Goal: Navigation & Orientation: Find specific page/section

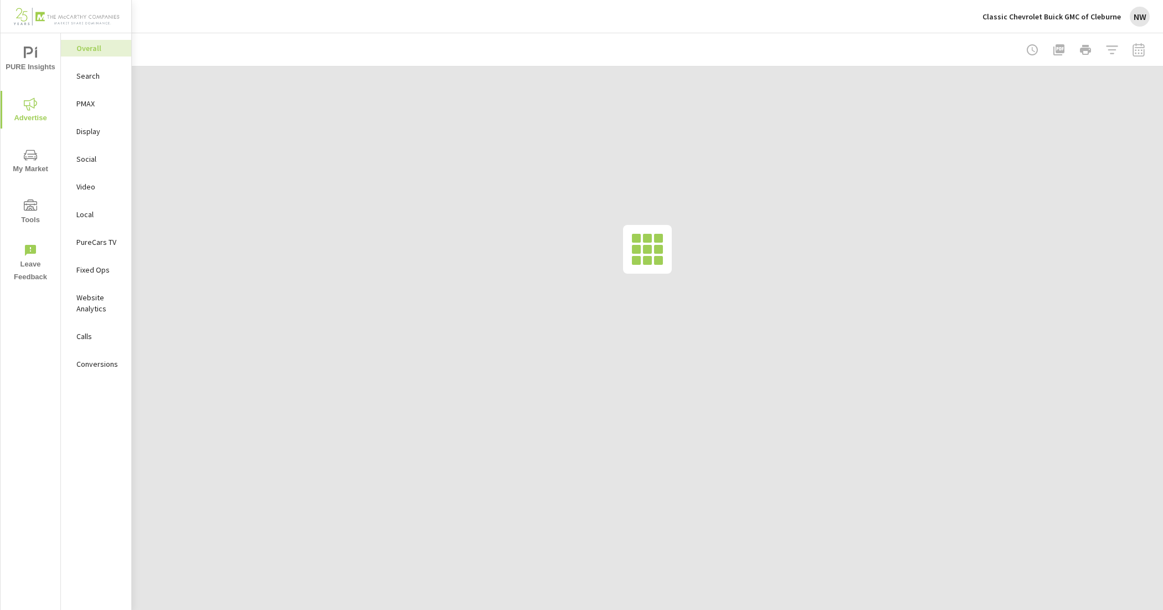
click at [1109, 20] on p "Classic Chevrolet Buick GMC of Cleburne" at bounding box center [1052, 17] width 139 height 10
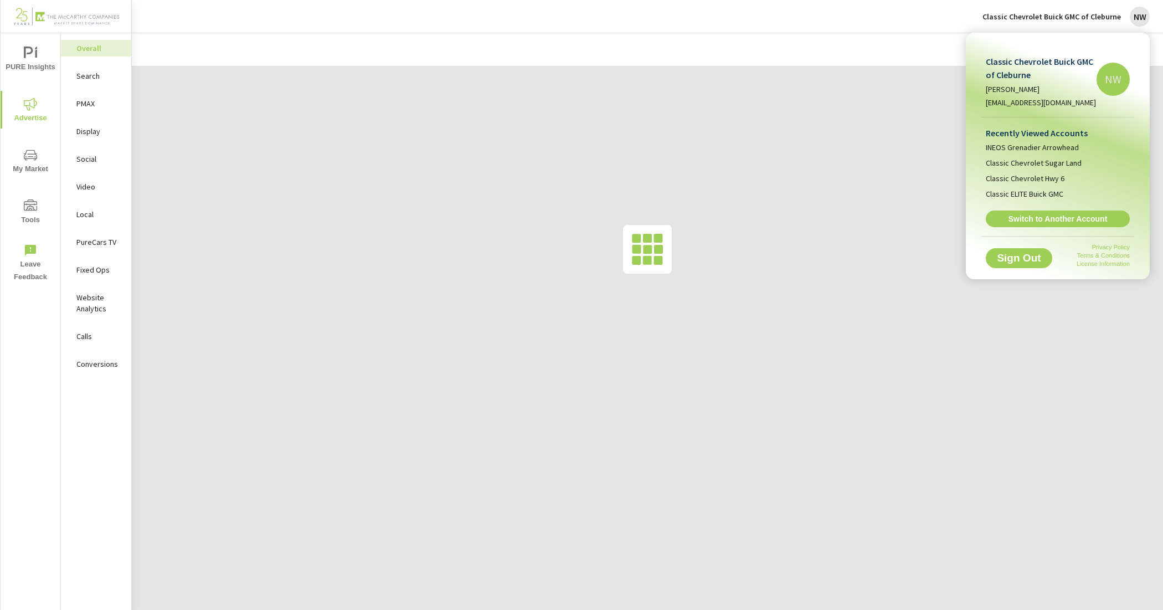
click at [1093, 220] on span "Switch to Another Account" at bounding box center [1058, 219] width 132 height 10
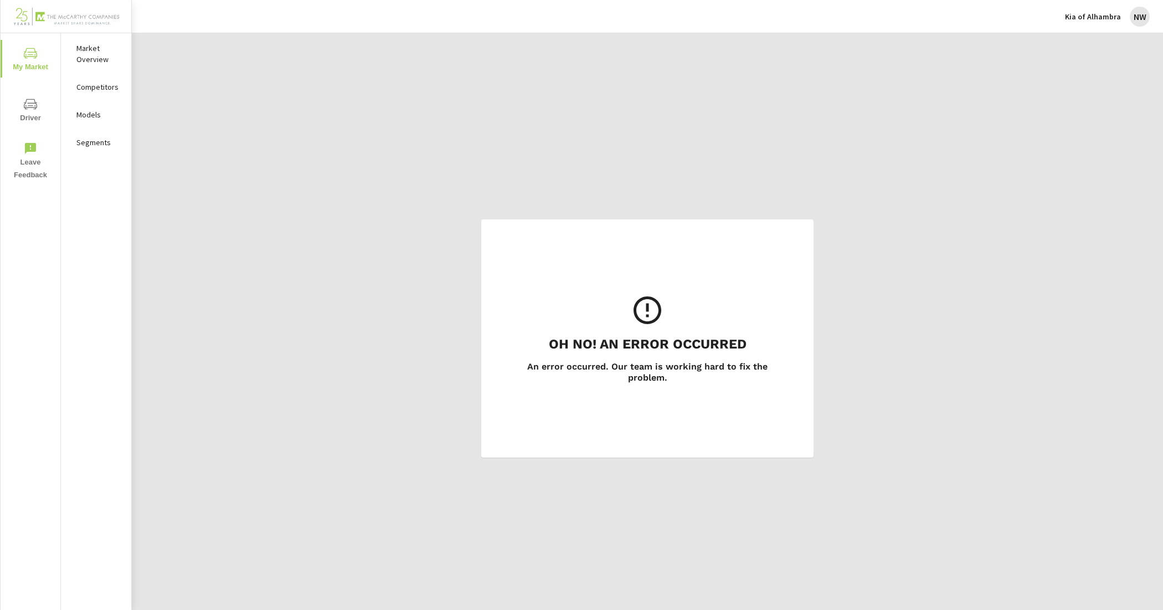
click at [91, 54] on p "Market Overview" at bounding box center [99, 54] width 46 height 22
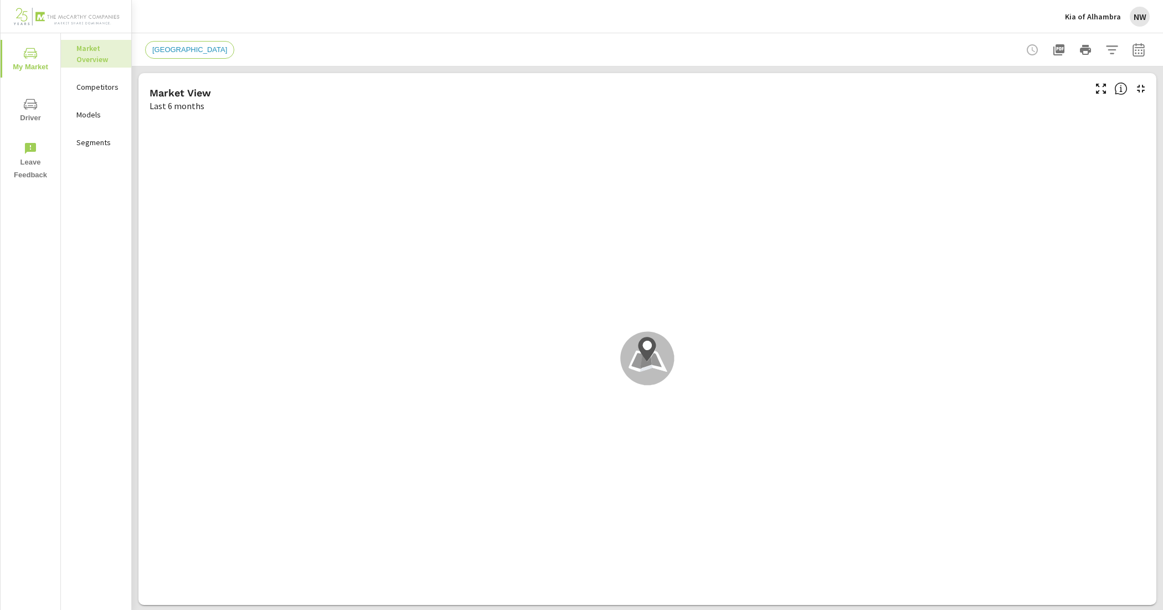
click at [1085, 12] on p "Kia of Alhambra" at bounding box center [1093, 17] width 56 height 10
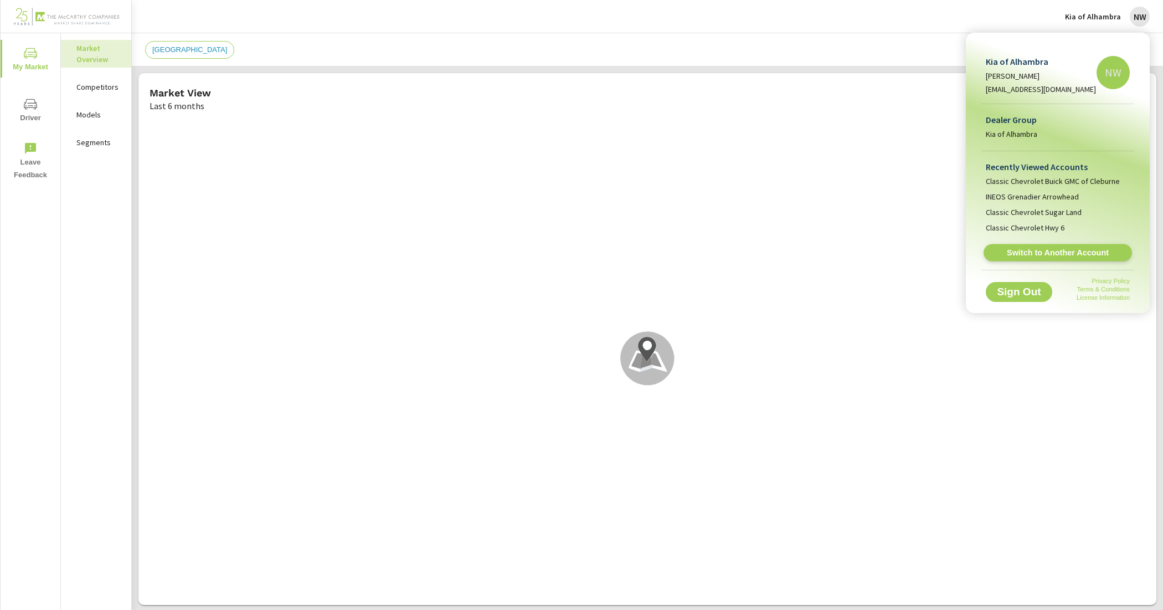
click at [1072, 248] on span "Switch to Another Account" at bounding box center [1058, 253] width 136 height 11
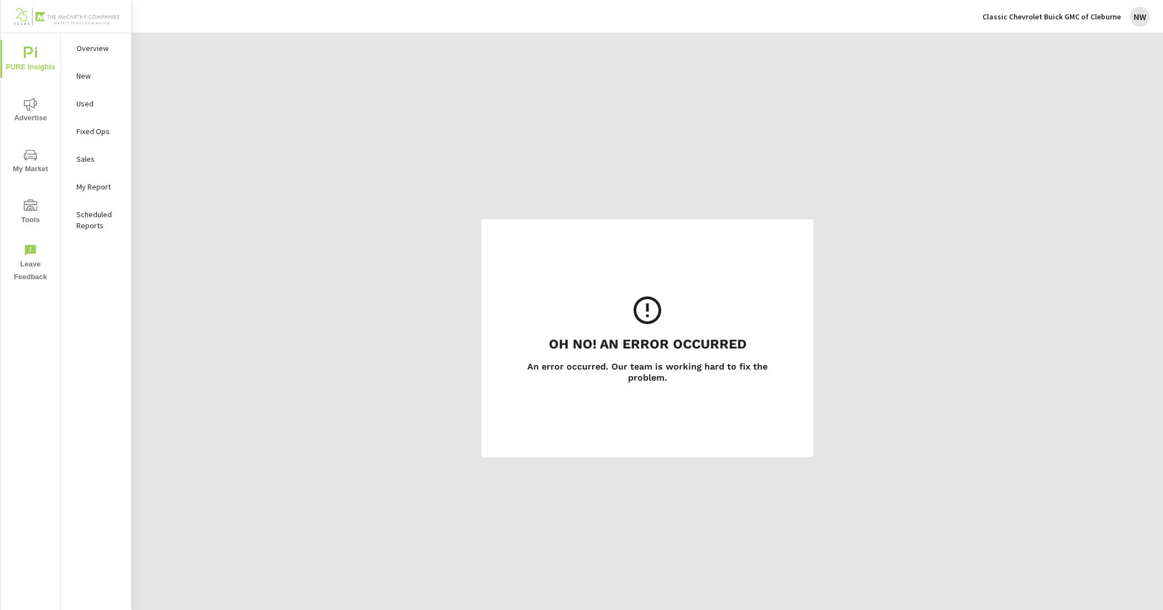
click at [96, 54] on div "Overview" at bounding box center [96, 48] width 70 height 17
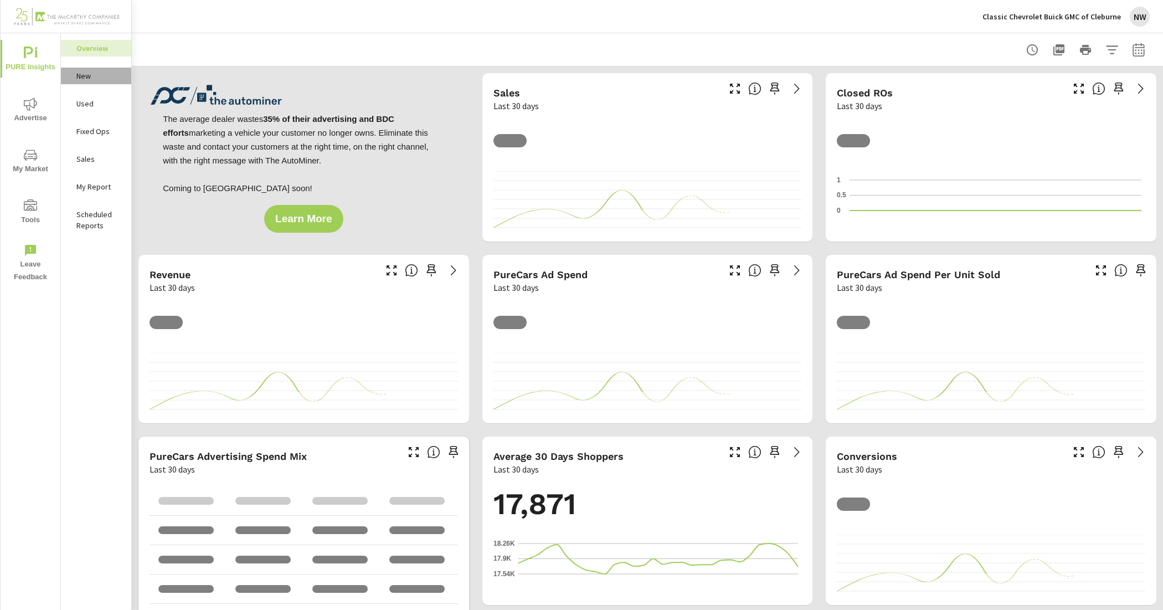
click at [84, 78] on p "New" at bounding box center [99, 75] width 46 height 11
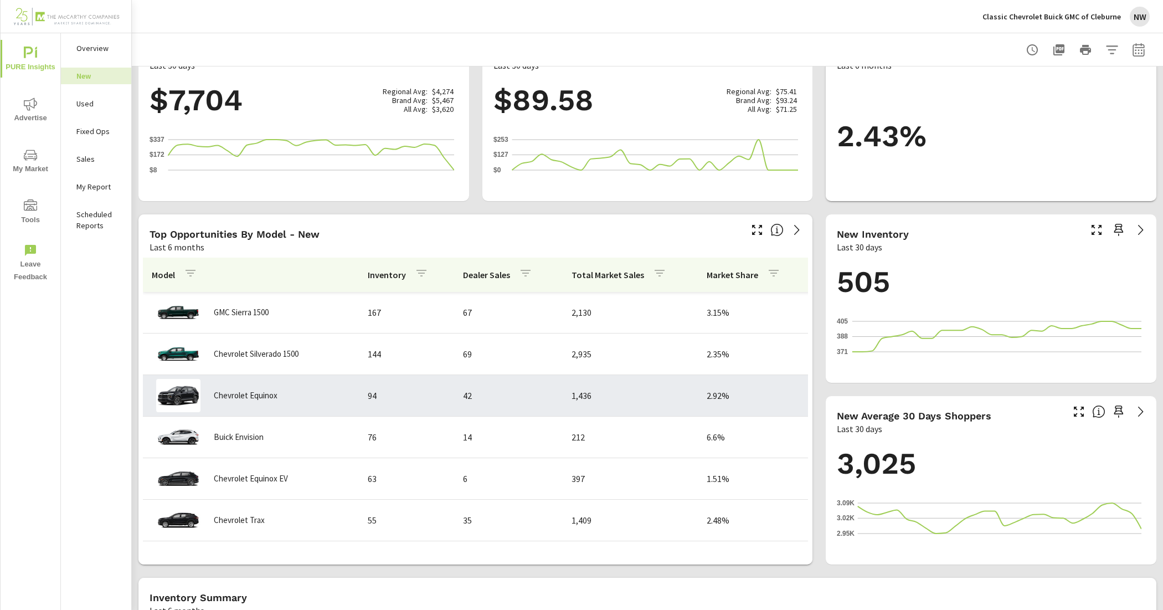
scroll to position [416, 0]
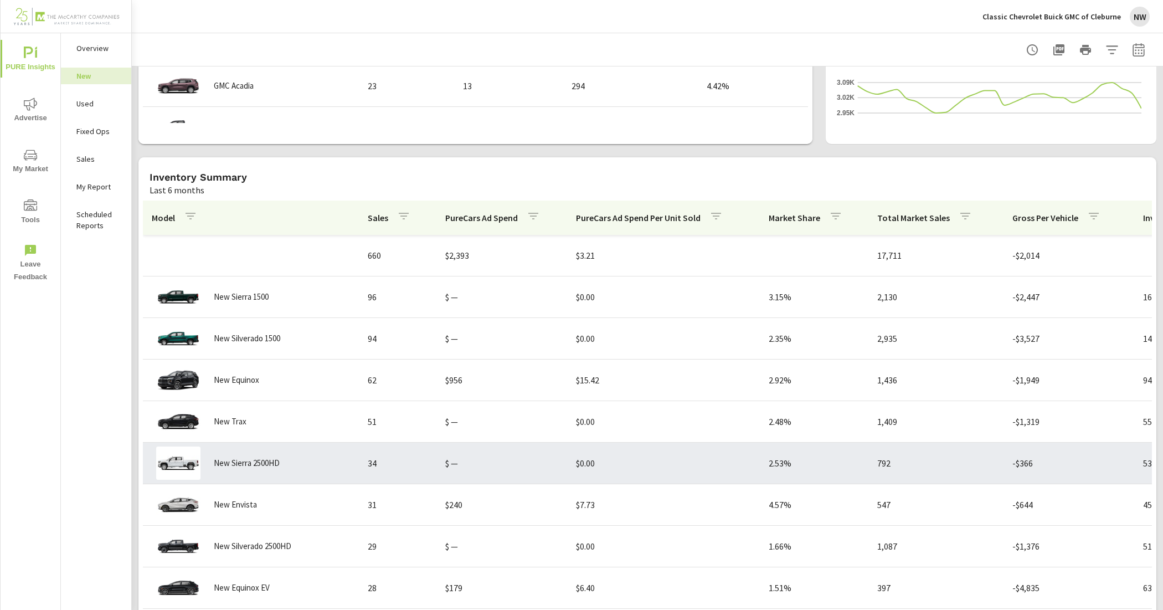
scroll to position [729, 0]
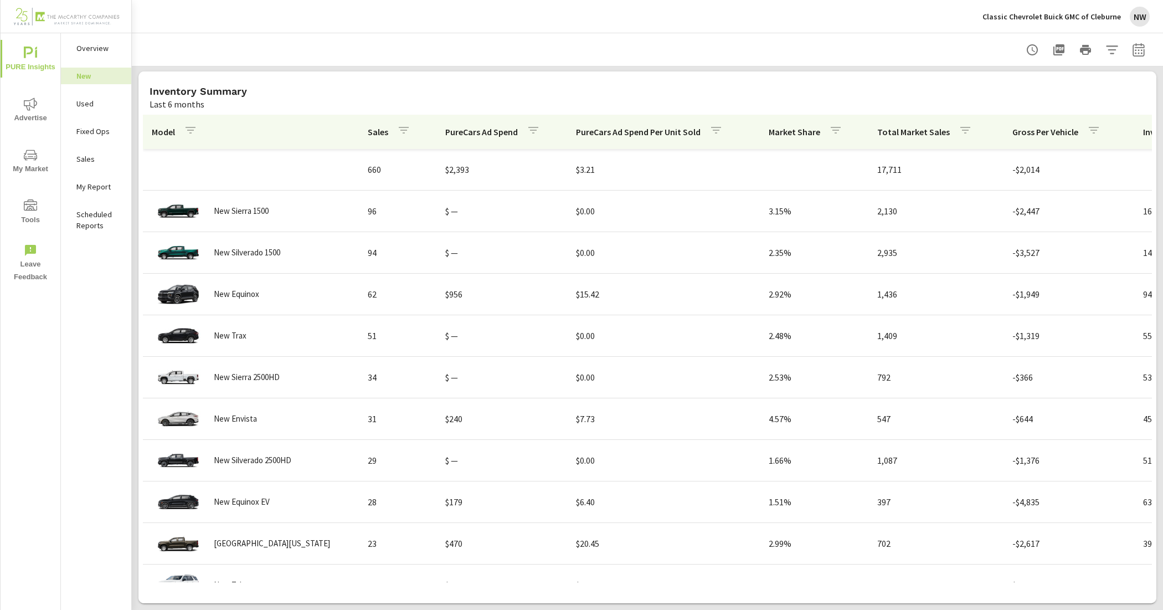
click at [1010, 22] on div "Classic Chevrolet Buick GMC of Cleburne NW" at bounding box center [1066, 17] width 167 height 20
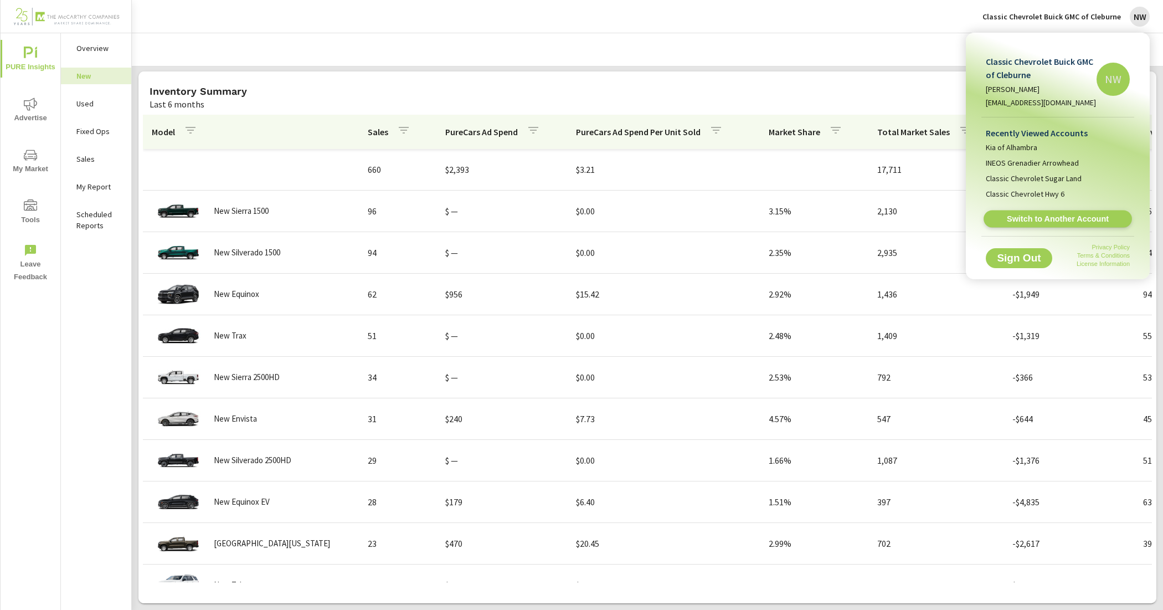
click at [1048, 211] on link "Switch to Another Account" at bounding box center [1058, 219] width 148 height 17
